Goal: Information Seeking & Learning: Check status

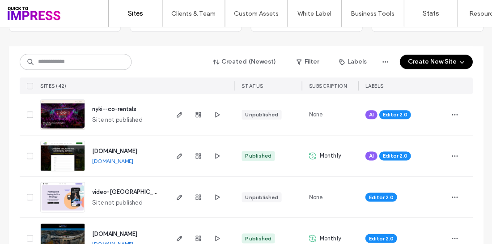
scroll to position [74, 0]
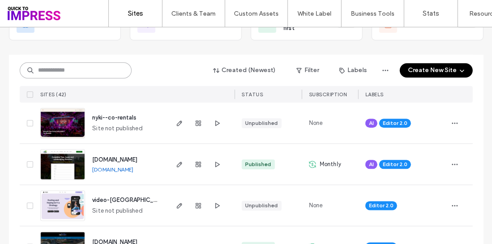
click at [63, 68] on input at bounding box center [76, 70] width 112 height 16
type input "**********"
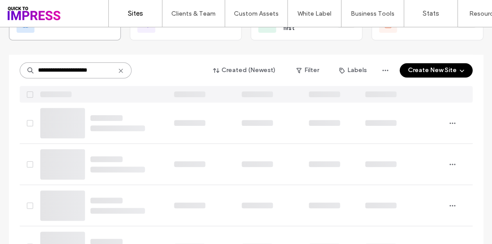
scroll to position [0, 0]
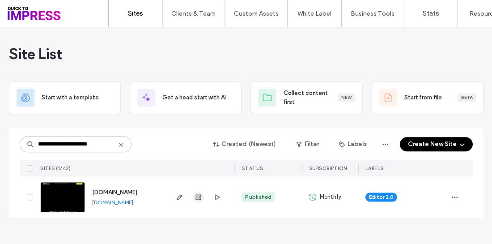
click at [200, 197] on use "button" at bounding box center [198, 196] width 5 height 5
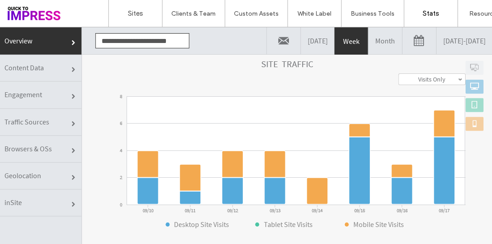
scroll to position [122, 0]
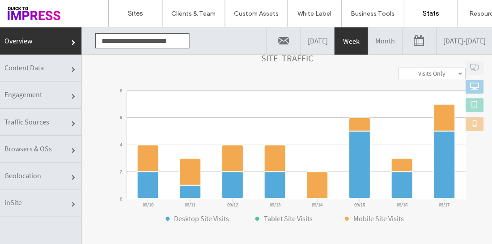
click at [61, 64] on link "Content Data" at bounding box center [40, 68] width 81 height 27
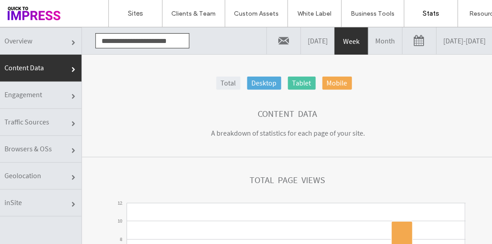
scroll to position [0, 0]
click at [436, 38] on link "09/10/2025 - 09/17/2025" at bounding box center [464, 40] width 56 height 27
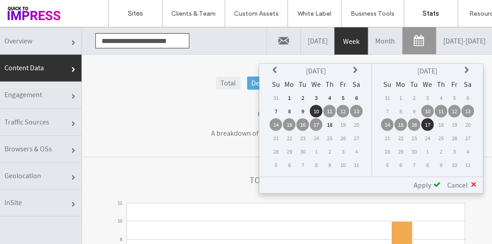
click at [276, 72] on icon at bounding box center [275, 70] width 7 height 7
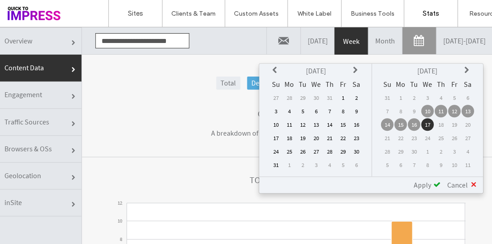
click at [368, 44] on link "Month" at bounding box center [385, 40] width 34 height 27
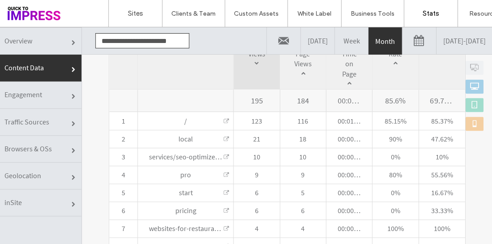
scroll to position [371, 0]
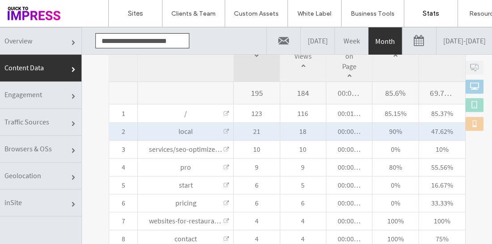
click at [226, 132] on link at bounding box center [225, 131] width 5 height 5
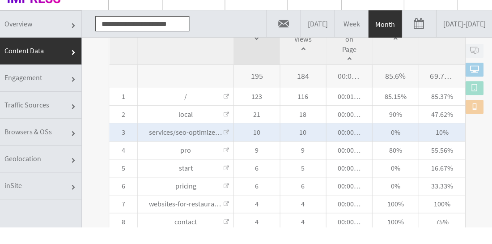
scroll to position [372, 0]
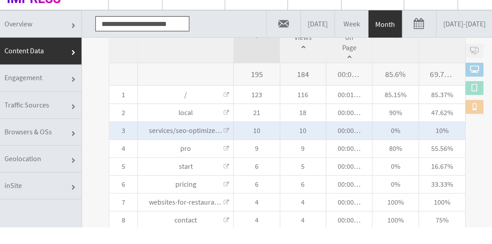
click at [227, 131] on link at bounding box center [225, 130] width 5 height 5
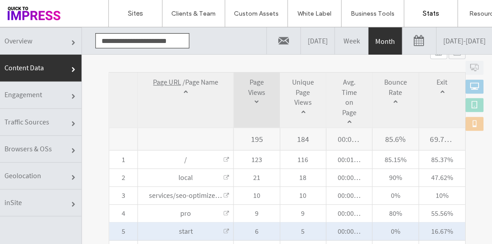
scroll to position [325, 0]
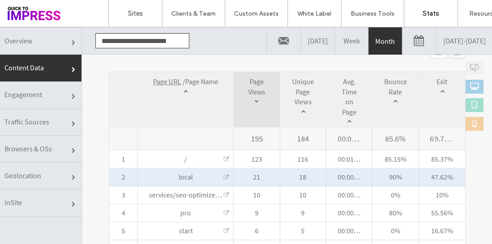
click at [227, 179] on link at bounding box center [225, 177] width 5 height 5
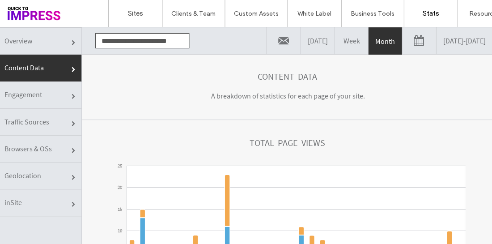
scroll to position [11, 0]
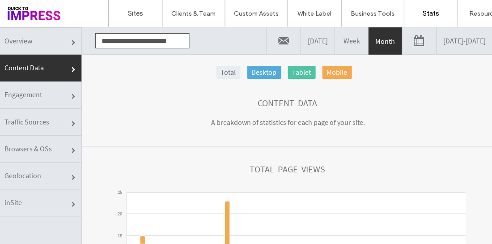
click at [402, 44] on link at bounding box center [419, 40] width 34 height 27
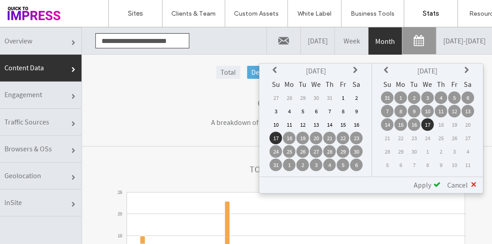
click at [436, 39] on link "08/17/2025 - 09/17/2025" at bounding box center [464, 40] width 56 height 27
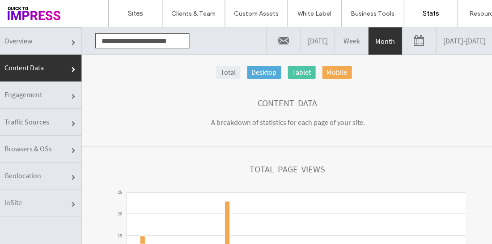
click at [436, 39] on link "08/17/2025 - 09/17/2025" at bounding box center [464, 40] width 56 height 27
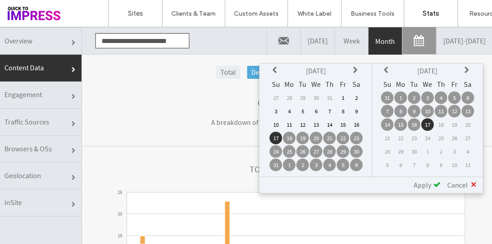
click at [275, 72] on icon at bounding box center [275, 70] width 7 height 7
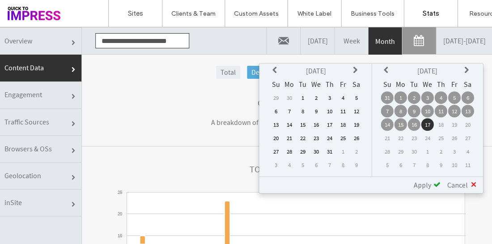
click at [304, 96] on td "1" at bounding box center [302, 97] width 13 height 13
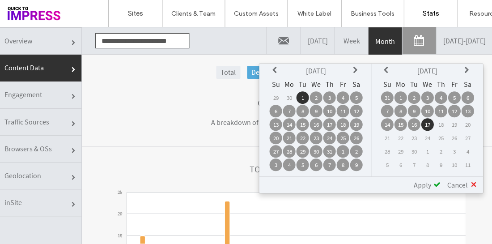
click at [427, 126] on td "17" at bounding box center [427, 124] width 13 height 13
click at [435, 184] on span at bounding box center [436, 184] width 7 height 7
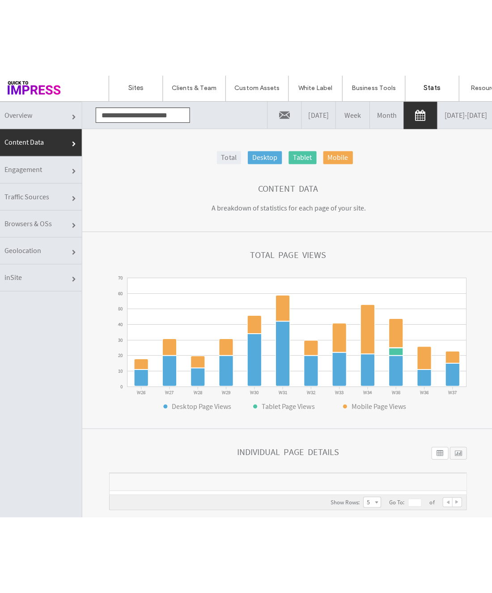
scroll to position [45, 0]
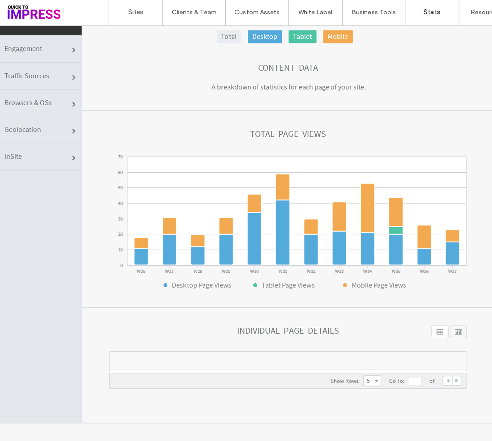
drag, startPoint x: 477, startPoint y: 430, endPoint x: 462, endPoint y: 566, distance: 136.4
click at [462, 244] on html ".wqwq-1{fill:#231f20;} .cls-1q, .cls-2q { fill-rule: evenodd; } .cls-2q { fill:…" at bounding box center [246, 233] width 492 height 414
